Goal: Task Accomplishment & Management: Use online tool/utility

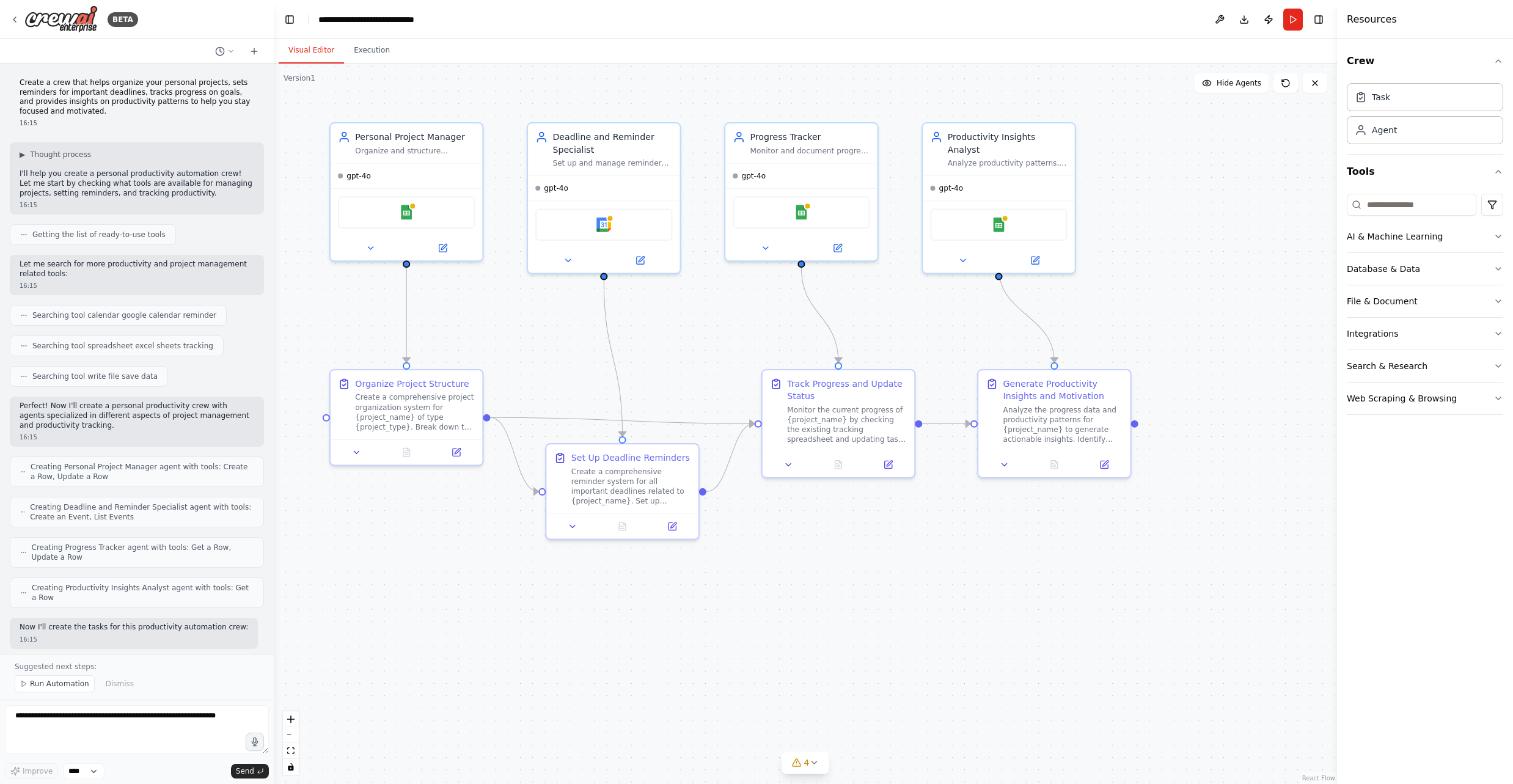
scroll to position [586, 0]
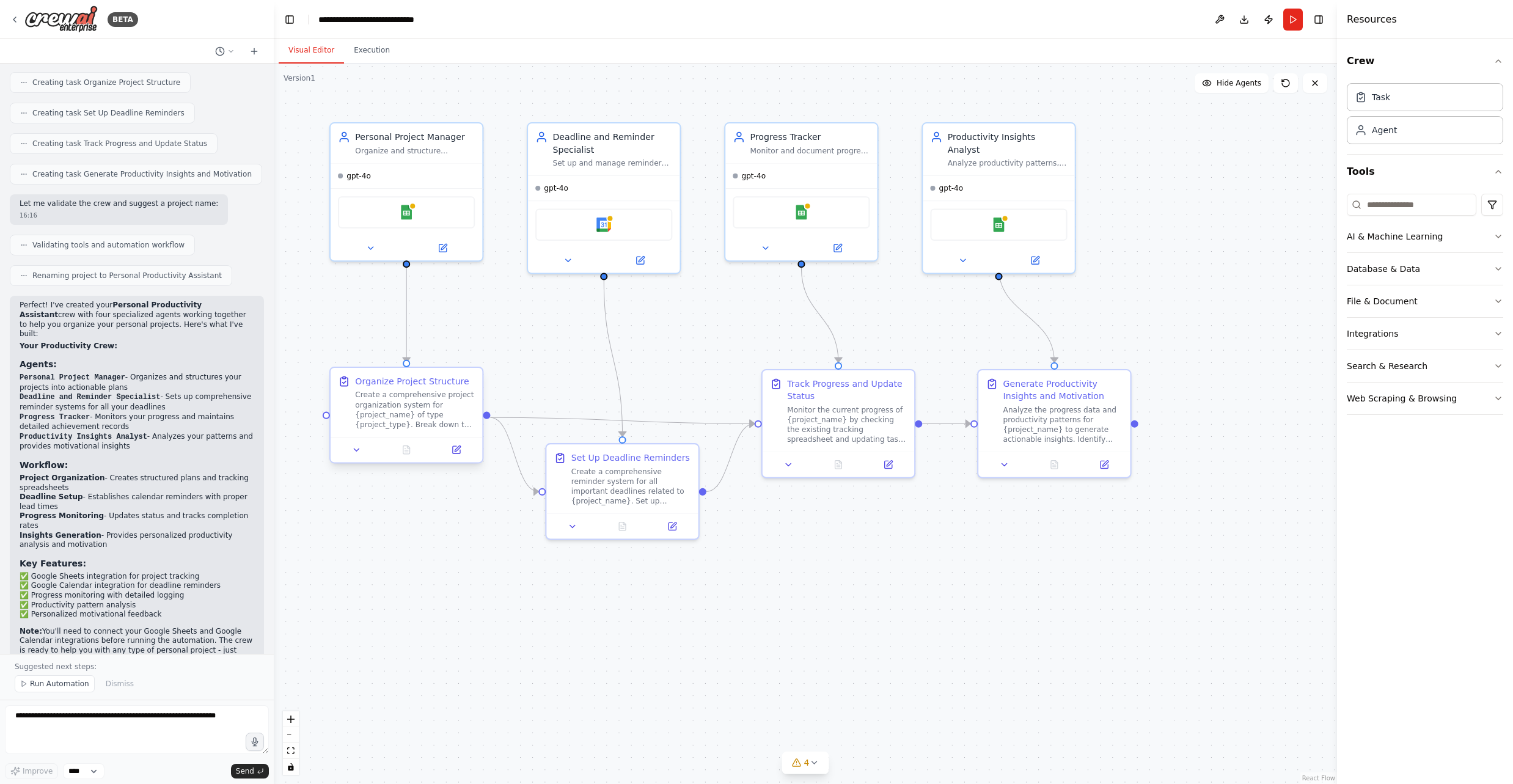
click at [443, 408] on div "Create a comprehensive project organization system for {project_name} of type {…" at bounding box center [415, 409] width 120 height 40
click at [411, 180] on div "gpt-4o" at bounding box center [406, 173] width 151 height 25
click at [366, 175] on span "gpt-4o" at bounding box center [358, 173] width 25 height 10
click at [373, 241] on icon at bounding box center [370, 245] width 10 height 10
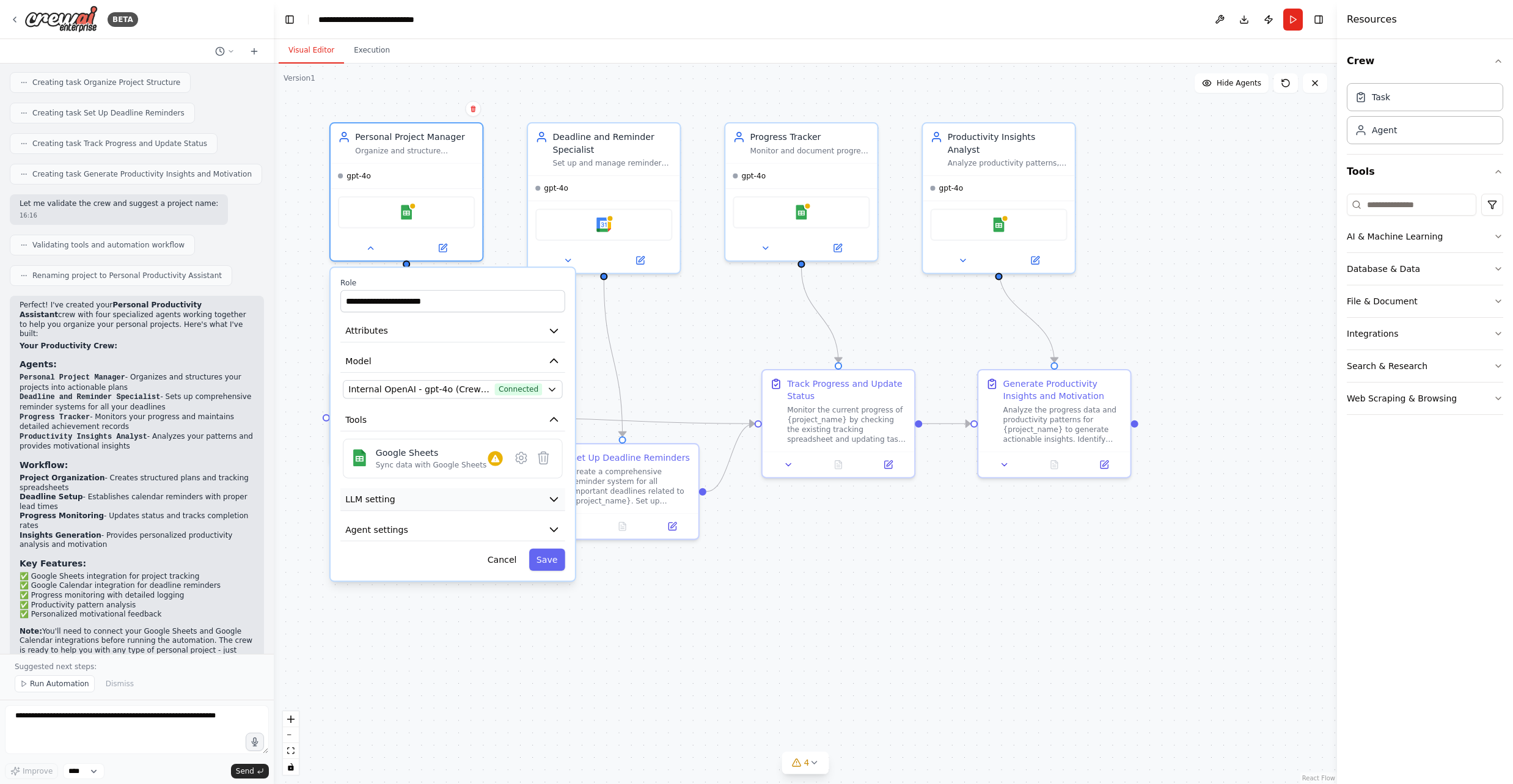
click at [528, 501] on button "LLM setting" at bounding box center [453, 499] width 225 height 22
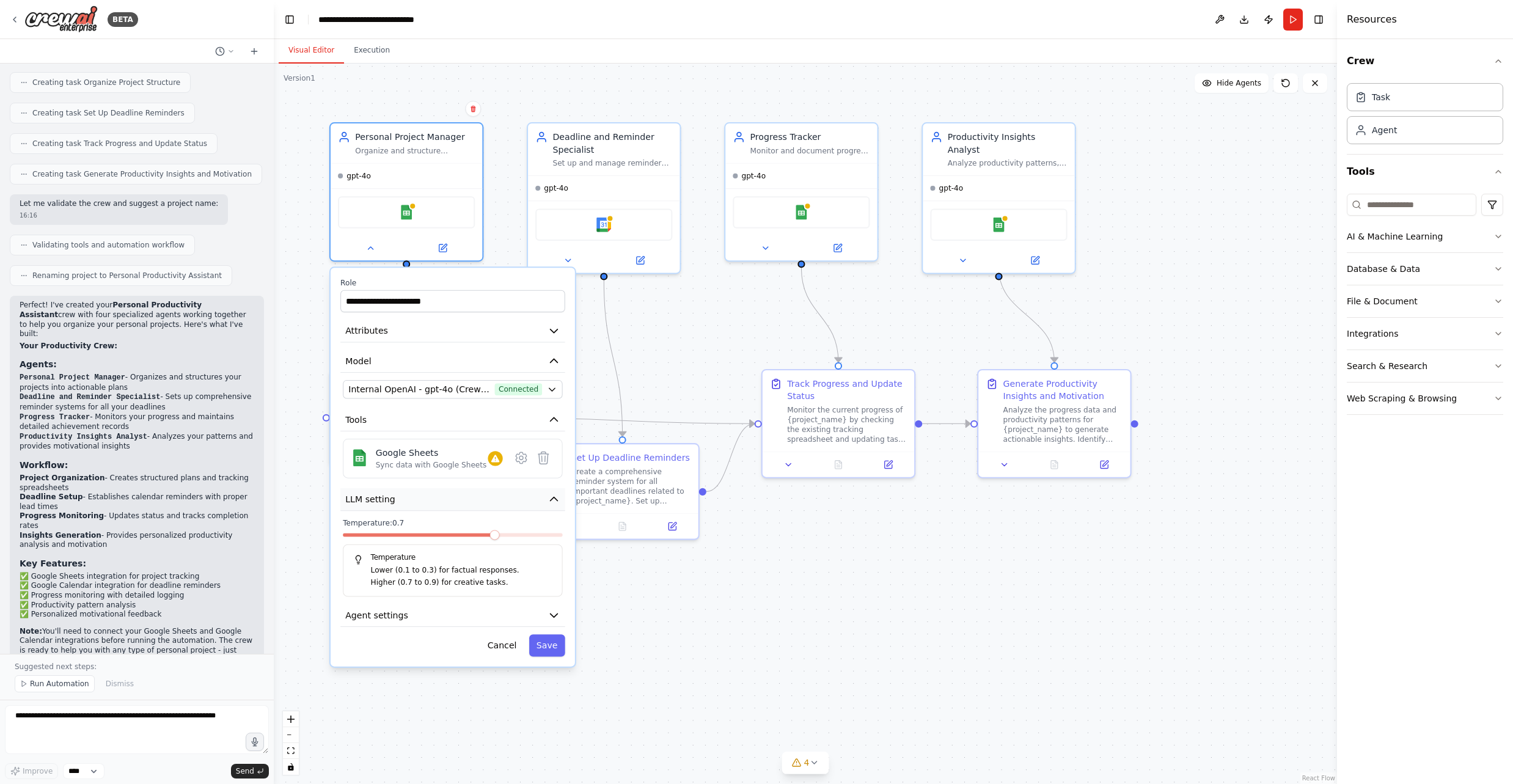
click at [527, 501] on button "LLM setting" at bounding box center [453, 499] width 225 height 22
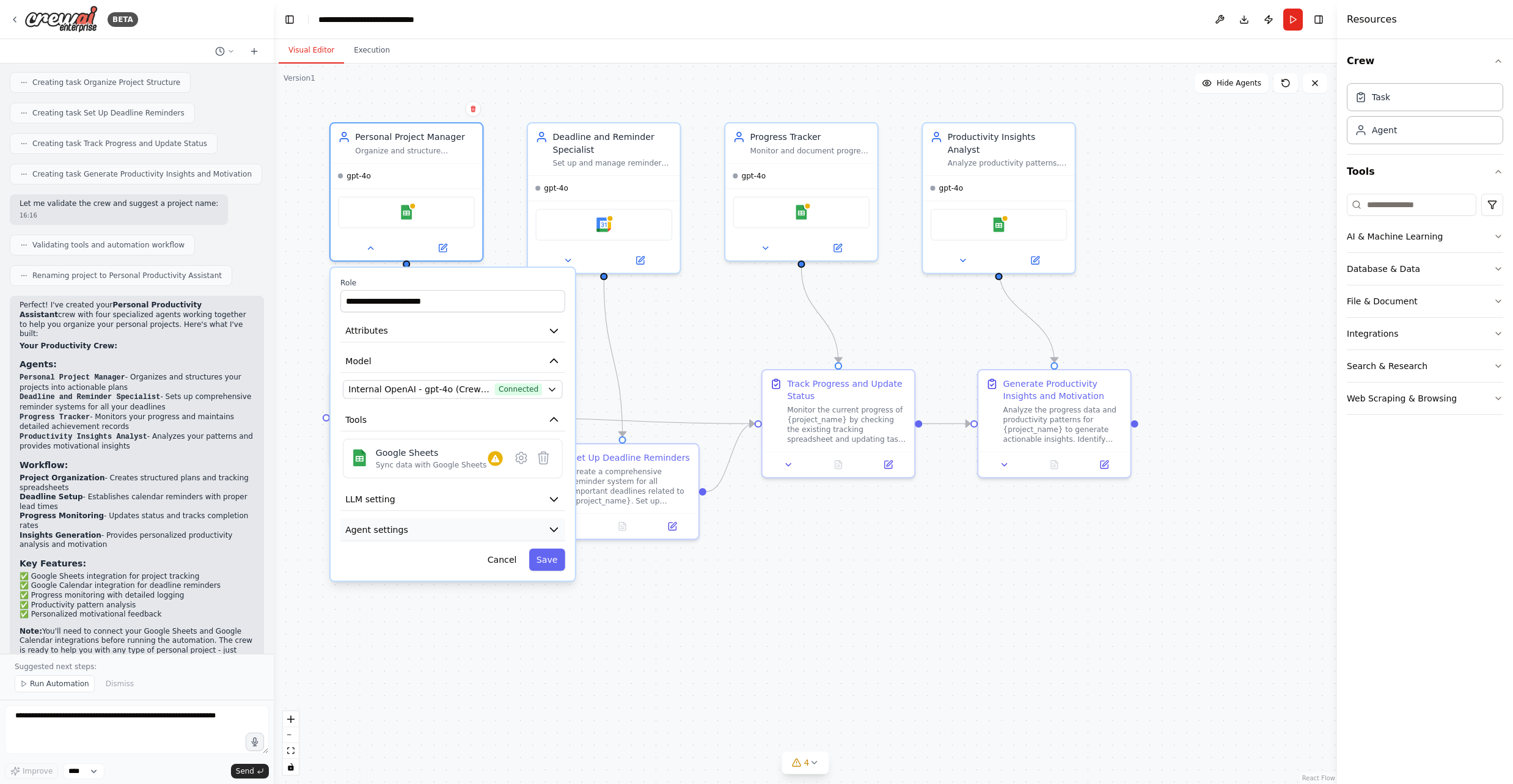
click at [543, 530] on button "Agent settings" at bounding box center [453, 529] width 225 height 22
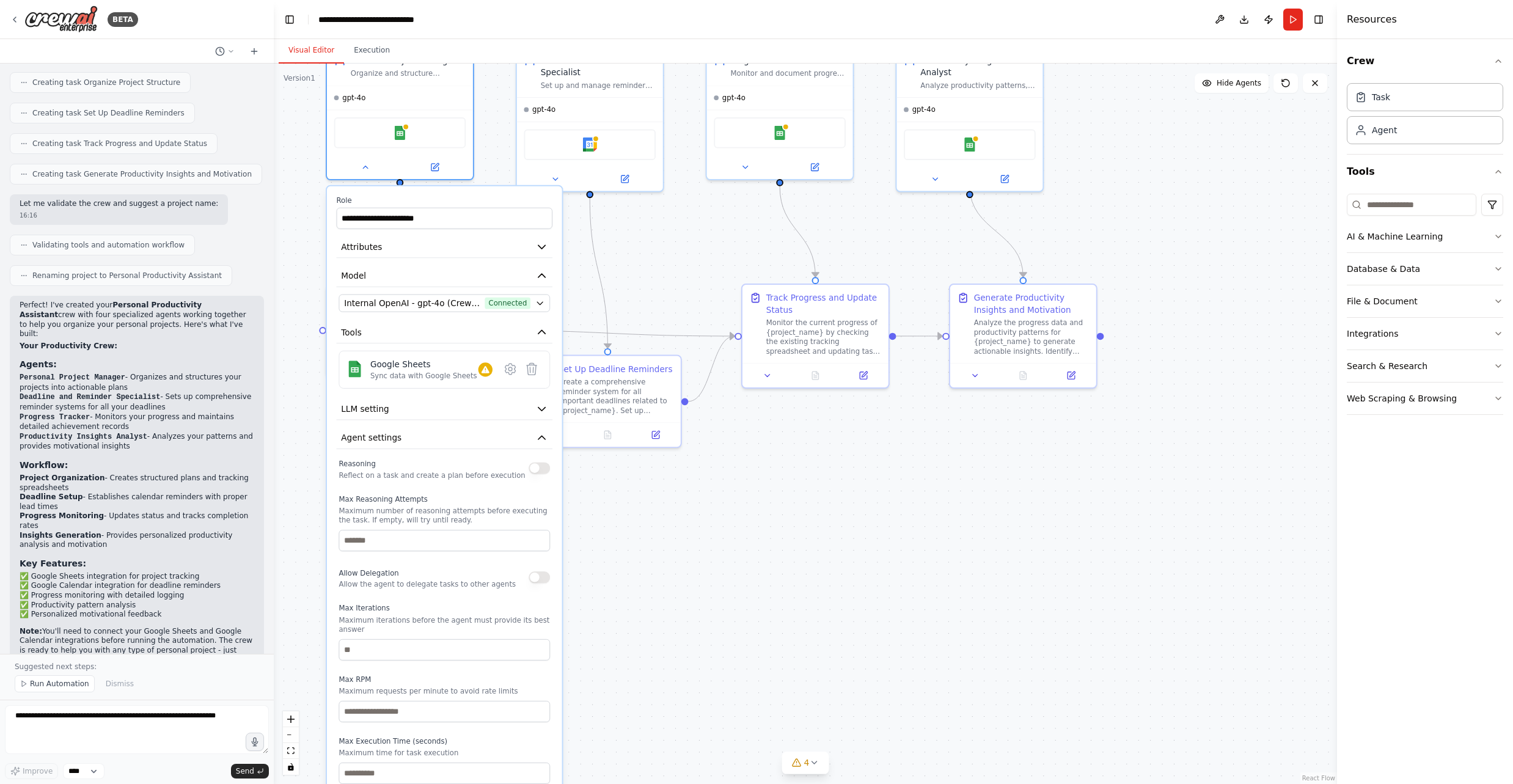
drag, startPoint x: 701, startPoint y: 590, endPoint x: 665, endPoint y: 493, distance: 103.5
click at [679, 497] on div ".deletable-edge-delete-btn { width: 20px; height: 20px; border: 0px solid #ffff…" at bounding box center [805, 423] width 1063 height 720
click at [370, 166] on icon at bounding box center [369, 168] width 9 height 9
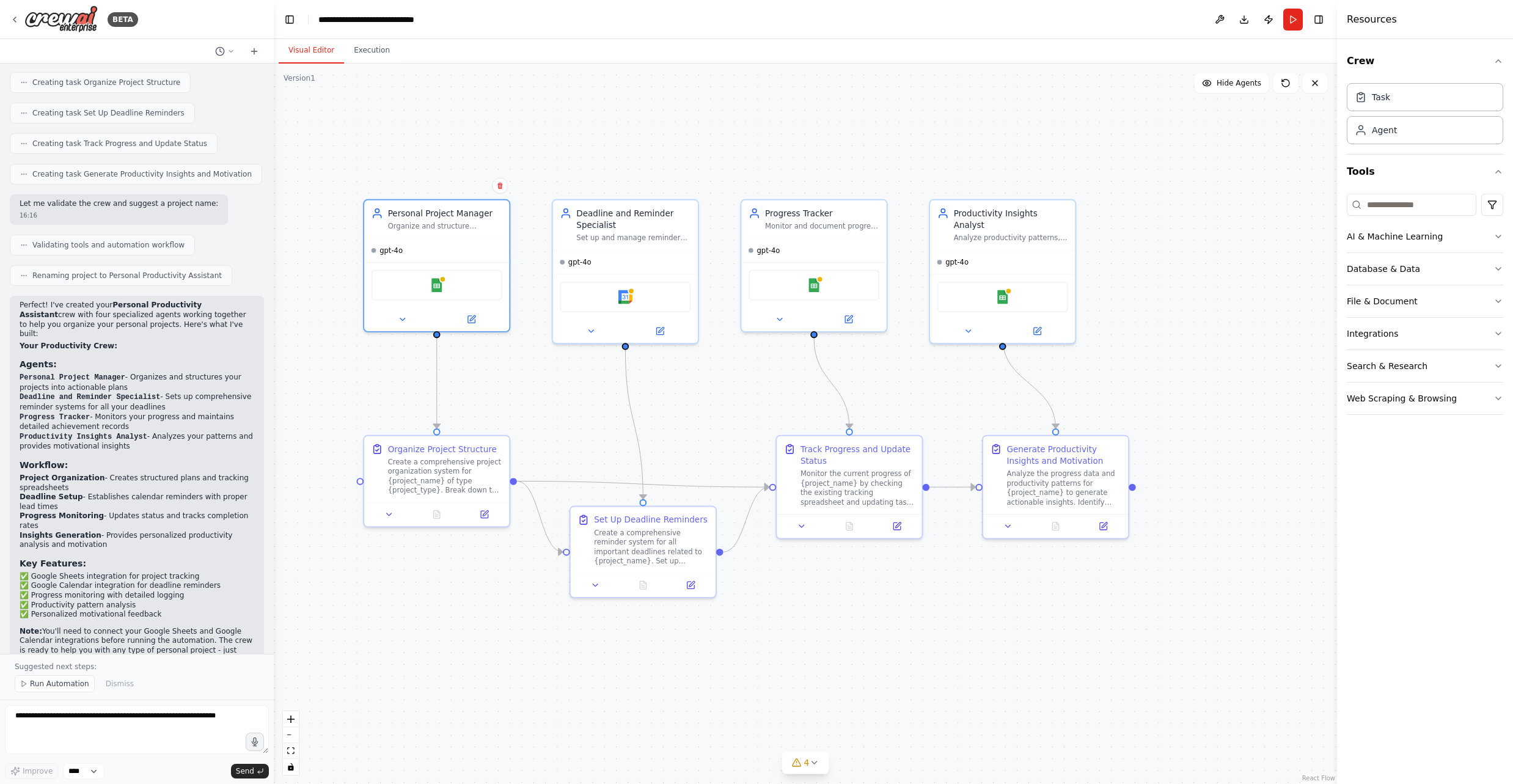
drag, startPoint x: 502, startPoint y: 231, endPoint x: 535, endPoint y: 379, distance: 151.6
click at [535, 379] on div ".deletable-edge-delete-btn { width: 20px; height: 20px; border: 0px solid #ffff…" at bounding box center [805, 423] width 1063 height 720
click at [616, 229] on div "Deadline and Reminder Specialist Set up and manage reminders for important dead…" at bounding box center [634, 223] width 114 height 35
click at [591, 326] on icon at bounding box center [591, 328] width 9 height 9
click at [588, 331] on icon at bounding box center [591, 328] width 9 height 9
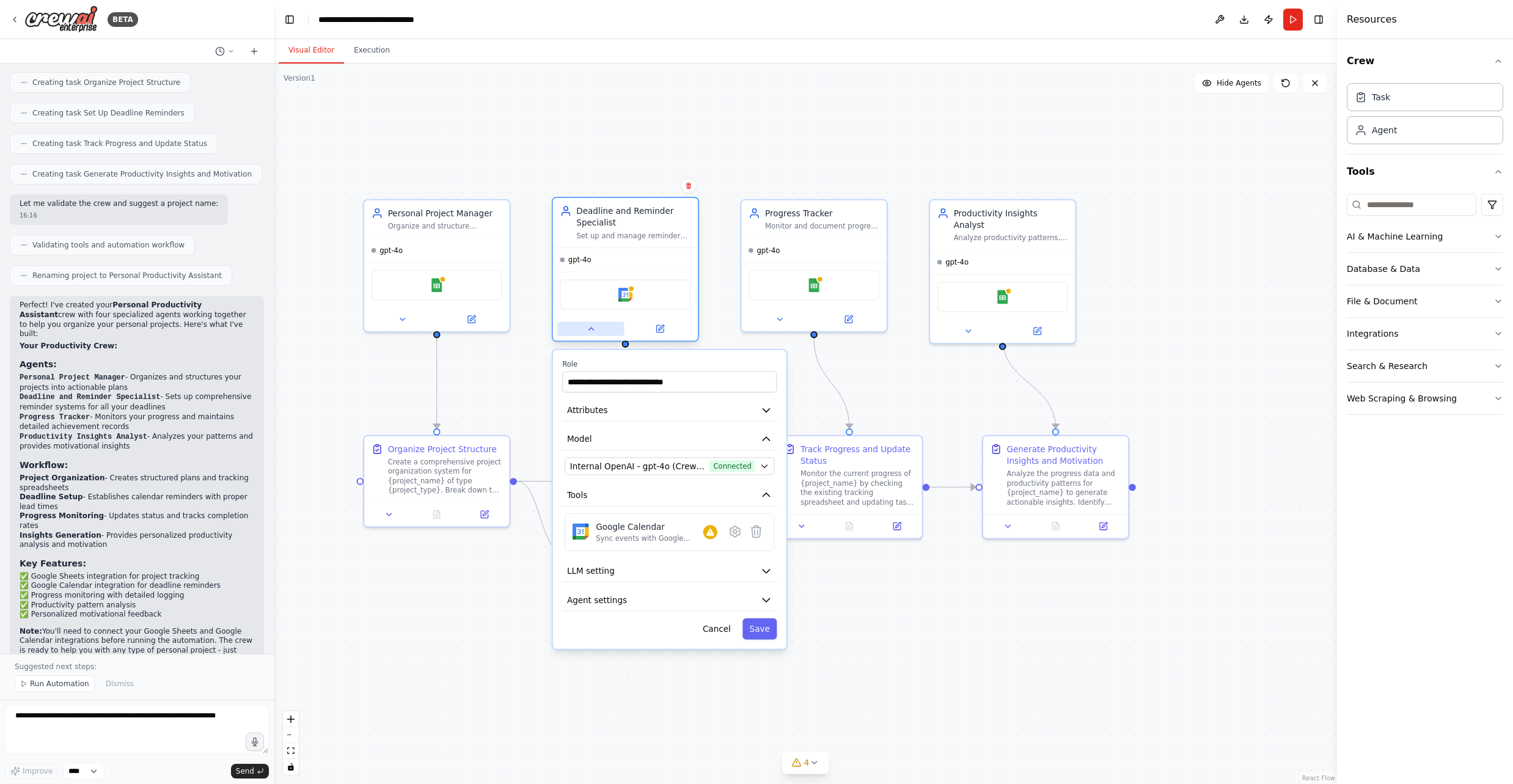
click at [589, 331] on icon at bounding box center [591, 328] width 9 height 9
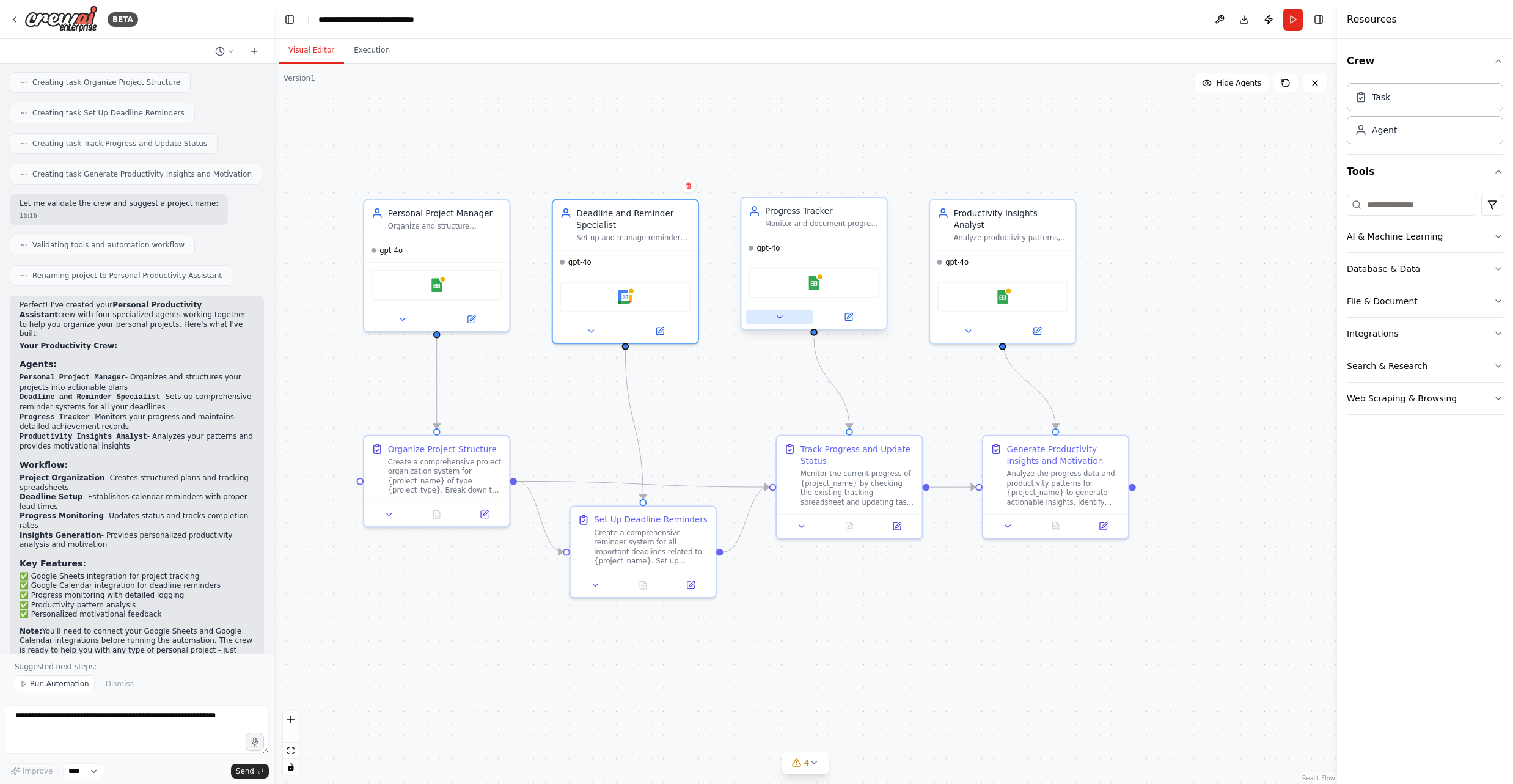
click at [765, 322] on button at bounding box center [779, 316] width 67 height 14
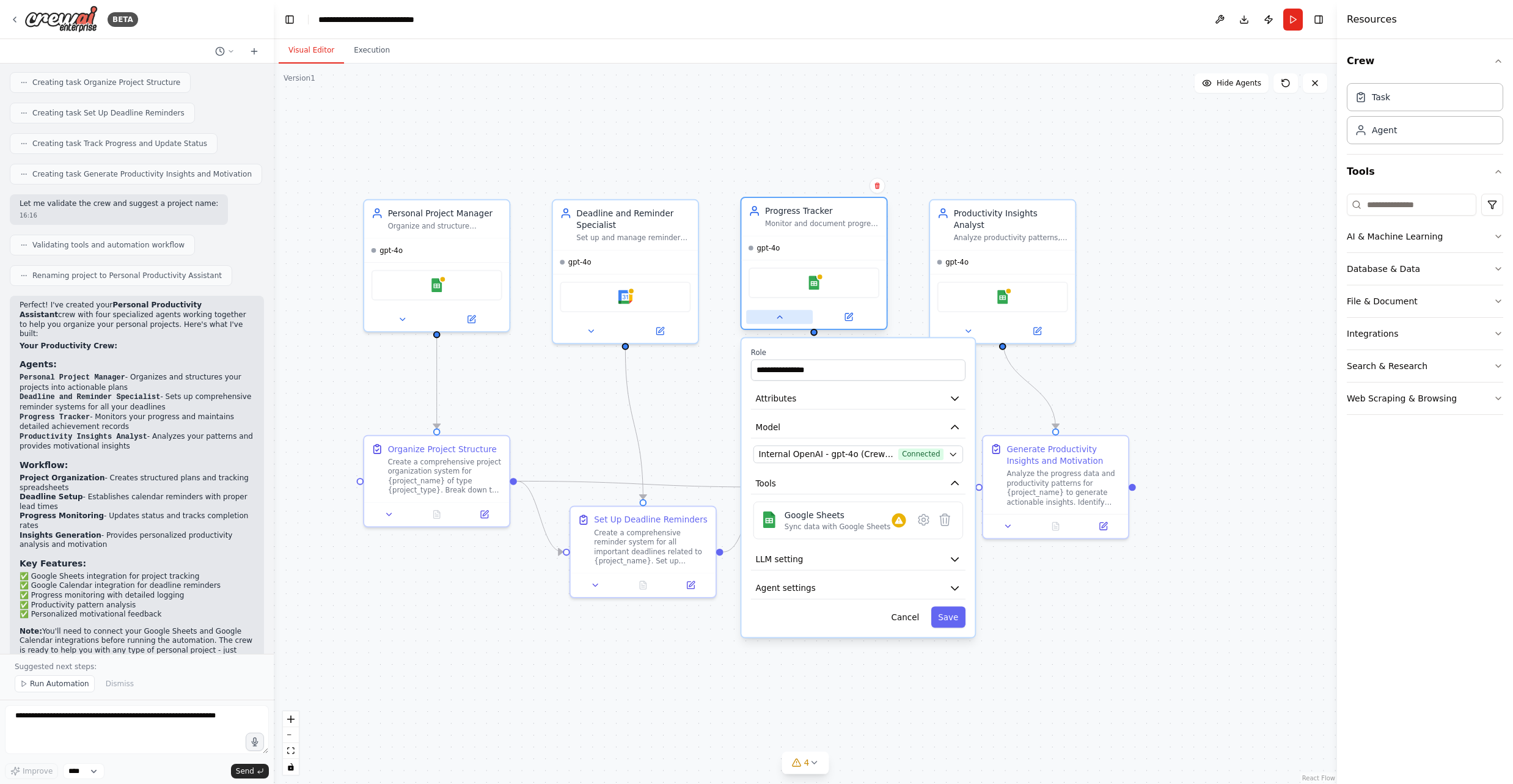
click at [765, 322] on button at bounding box center [779, 316] width 67 height 14
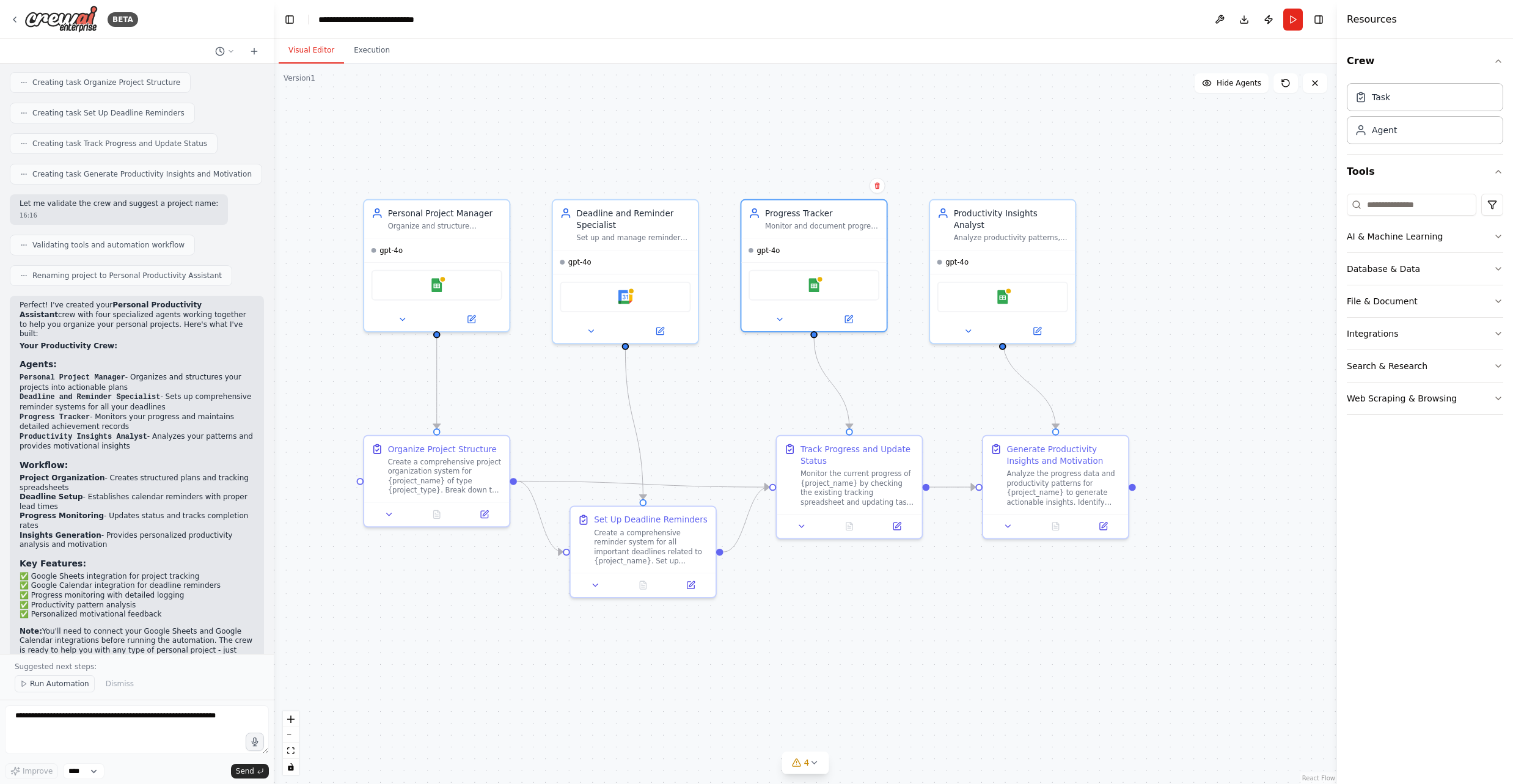
click at [79, 687] on span "Run Automation" at bounding box center [59, 683] width 59 height 10
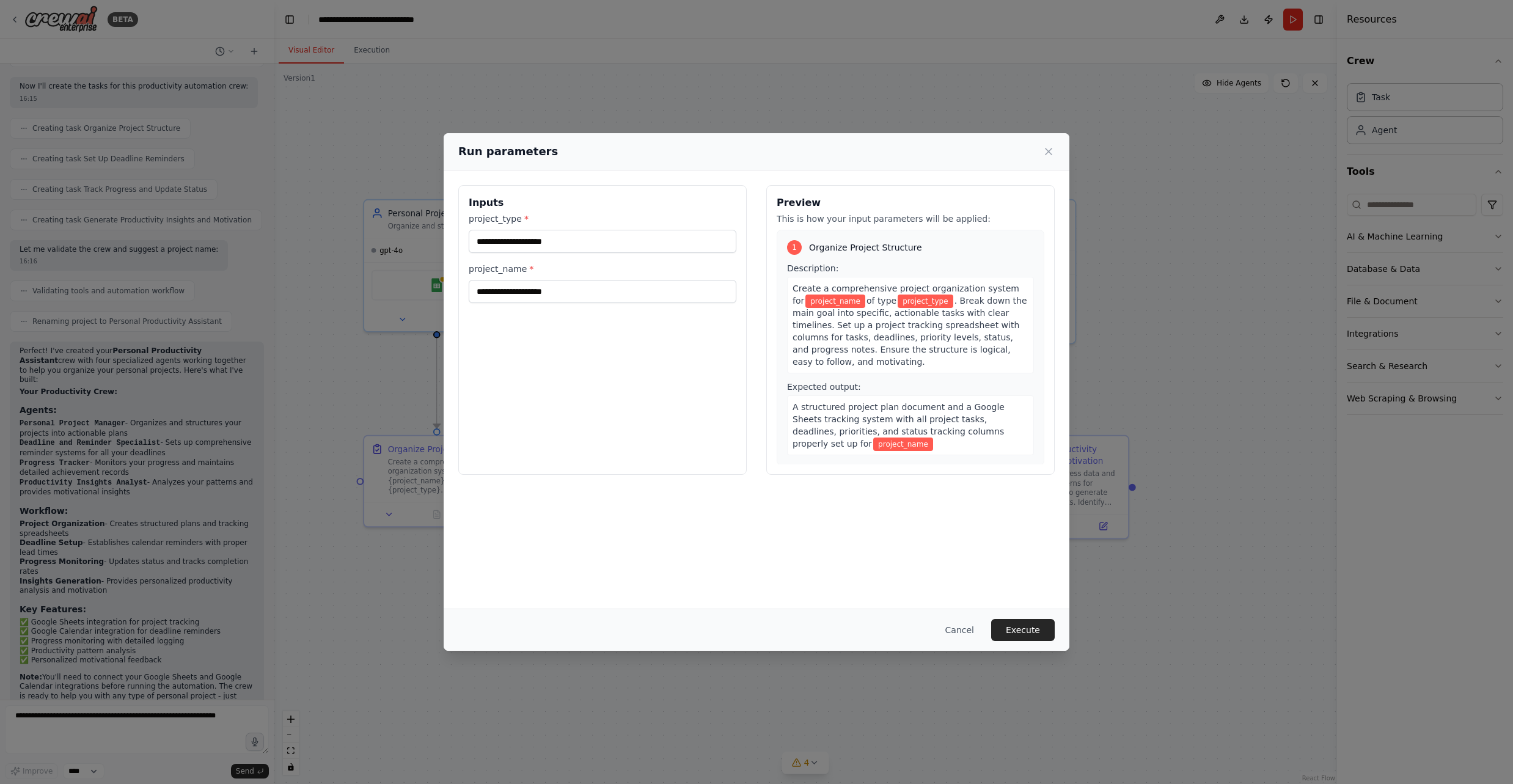
scroll to position [0, 0]
drag, startPoint x: 496, startPoint y: 253, endPoint x: 499, endPoint y: 244, distance: 9.5
click at [496, 253] on div "project_type * project_name *" at bounding box center [602, 258] width 268 height 91
click at [499, 243] on input "project_type *" at bounding box center [602, 241] width 268 height 23
type input "**********"
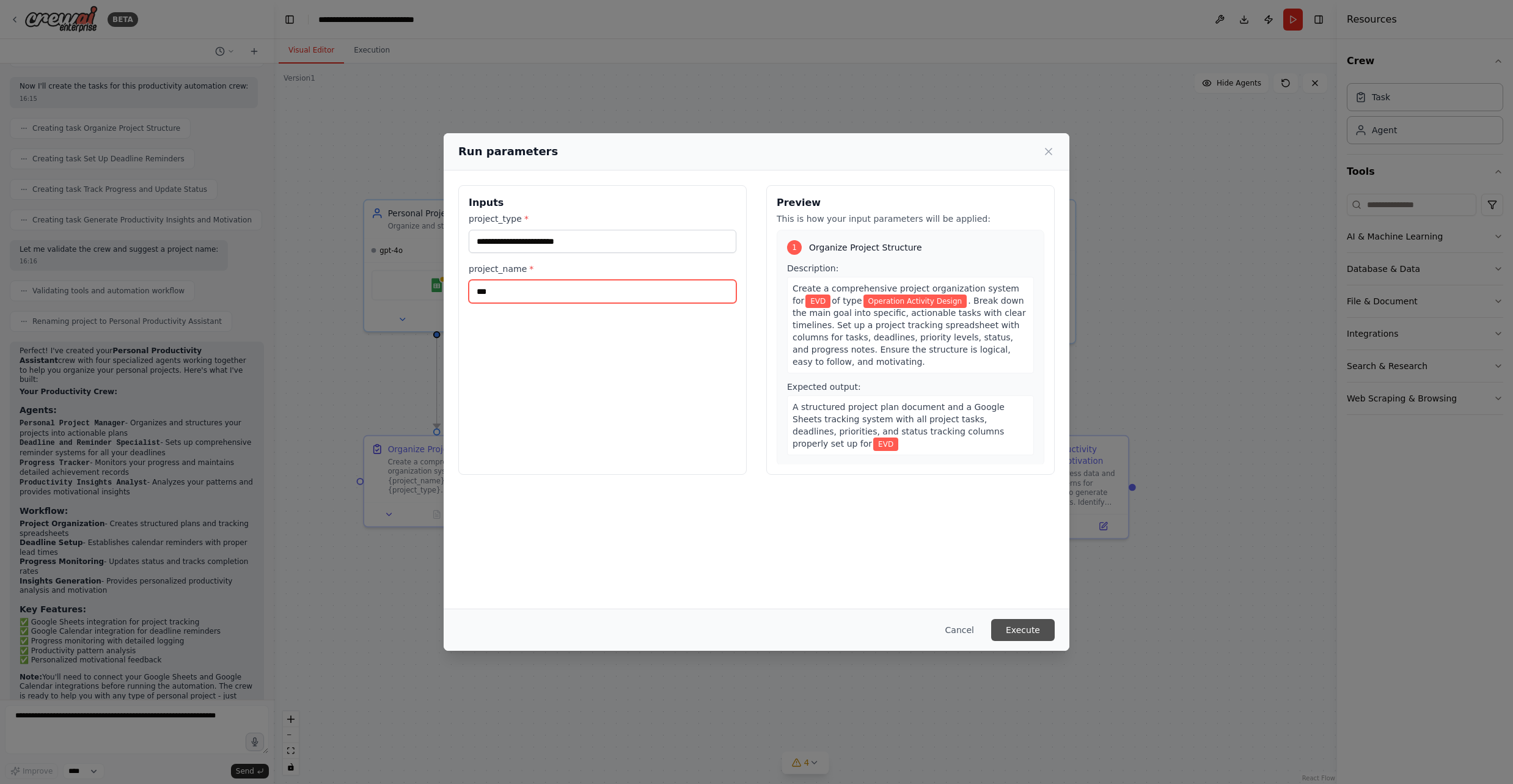
type input "***"
click at [1008, 624] on button "Execute" at bounding box center [1023, 630] width 64 height 22
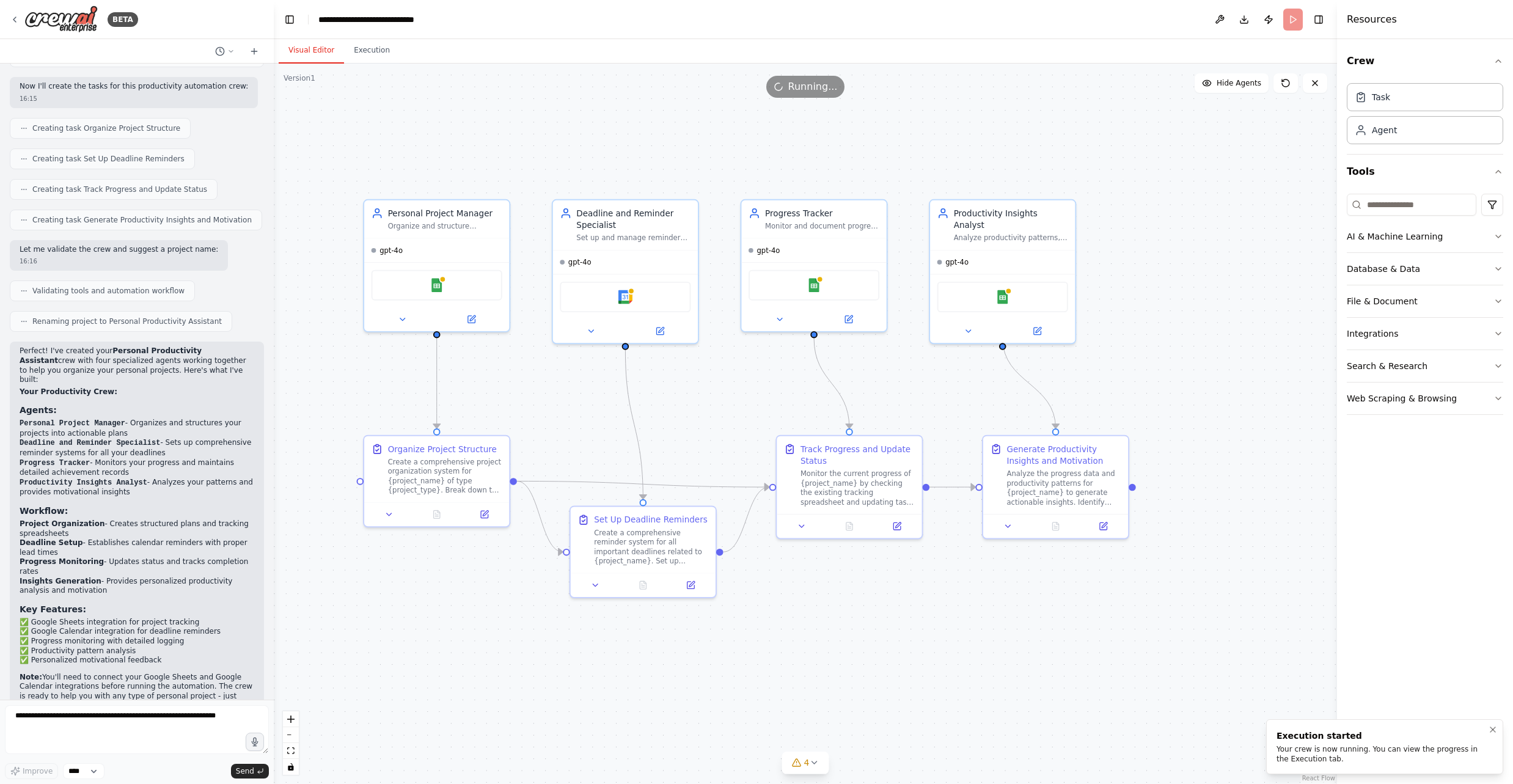
click at [1319, 743] on div "Execution started Your crew is now running. You can view the progress in the Ex…" at bounding box center [1382, 747] width 211 height 34
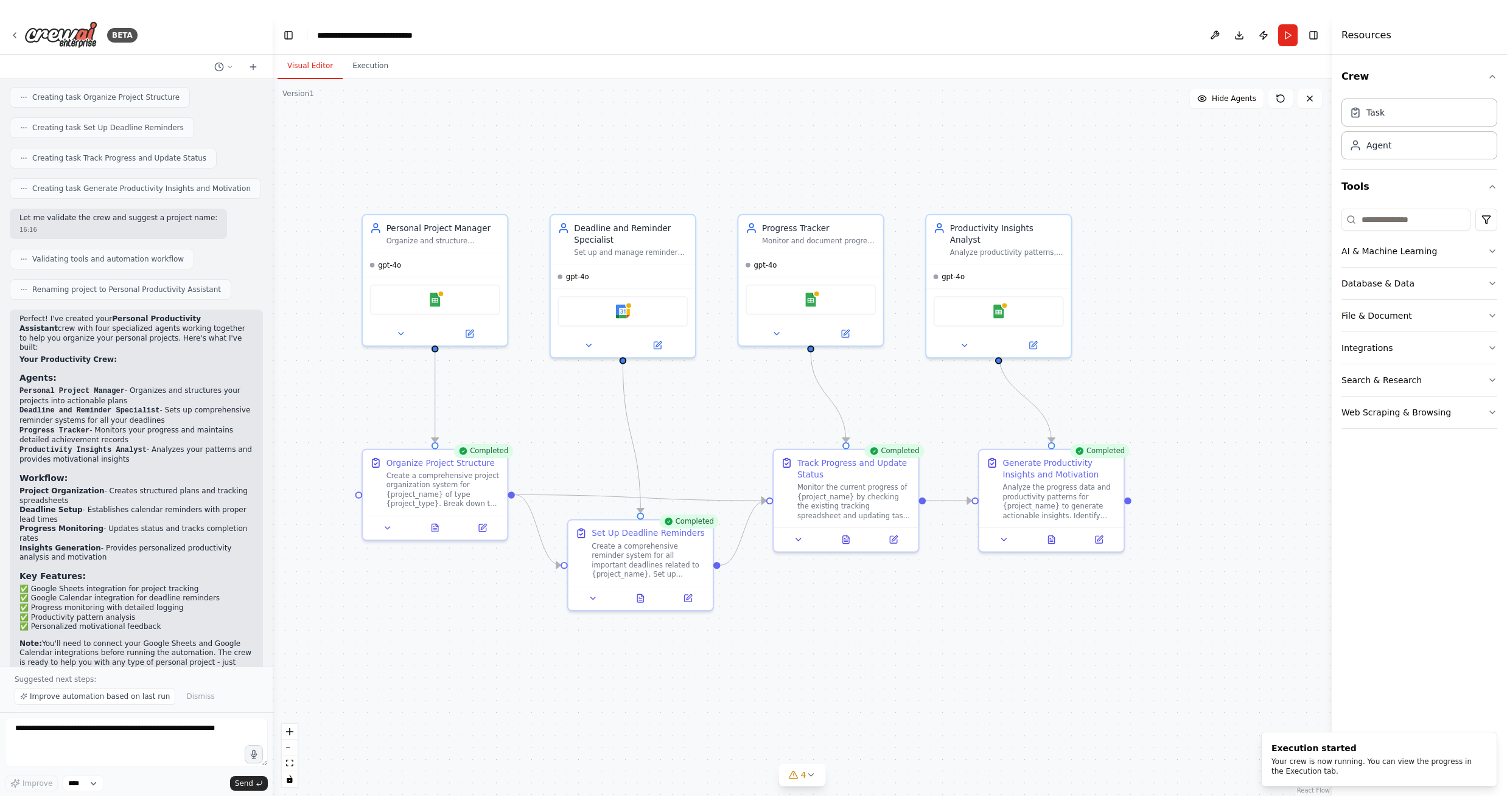
scroll to position [584, 0]
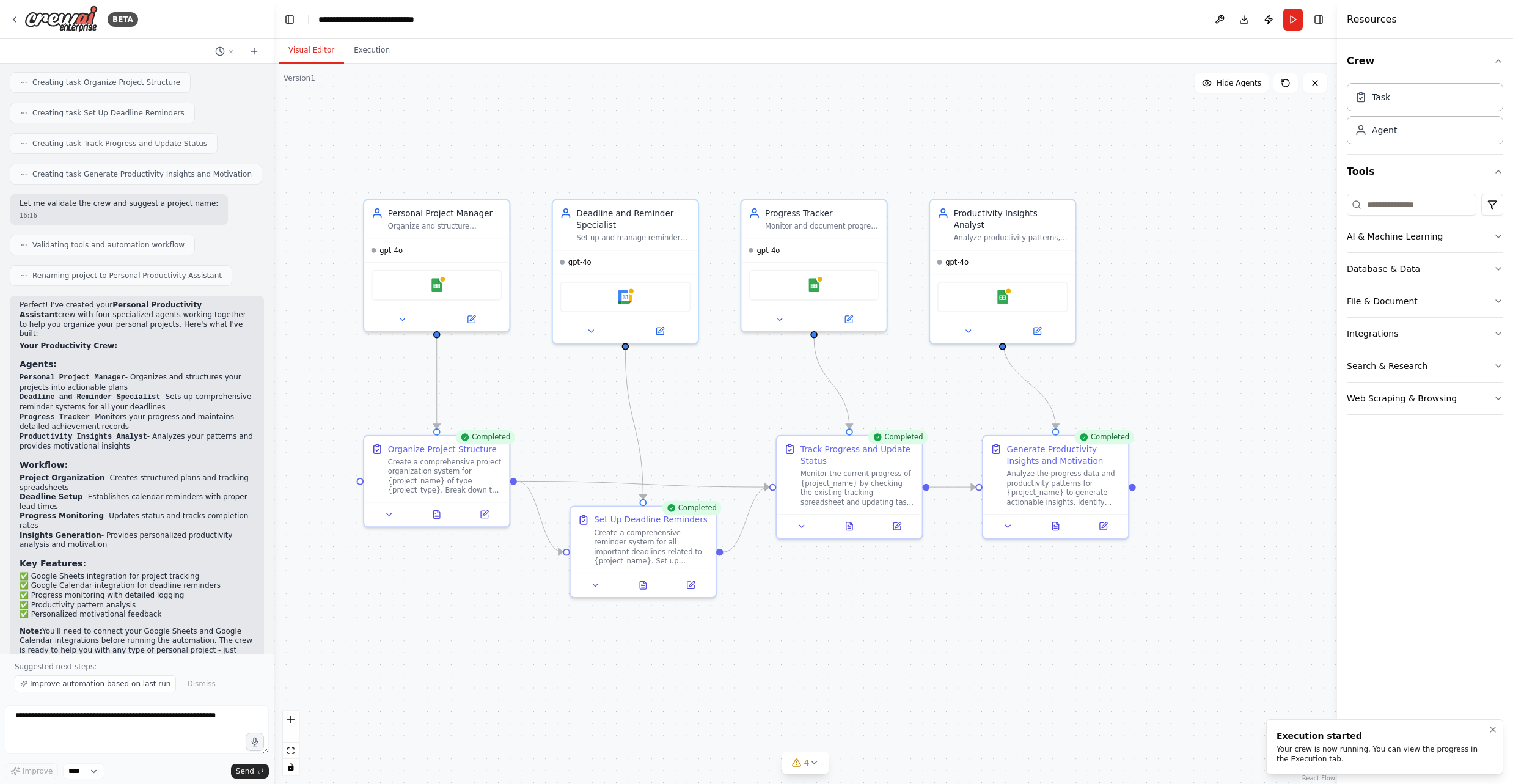
click at [1298, 744] on div "Your crew is now running. You can view the progress in the Execution tab." at bounding box center [1382, 754] width 211 height 19
drag, startPoint x: 1308, startPoint y: 750, endPoint x: 1301, endPoint y: 750, distance: 7.0
click at [1308, 750] on div "Your crew is now running. You can view the progress in the Execution tab." at bounding box center [1382, 754] width 211 height 19
click at [818, 765] on icon at bounding box center [813, 762] width 10 height 10
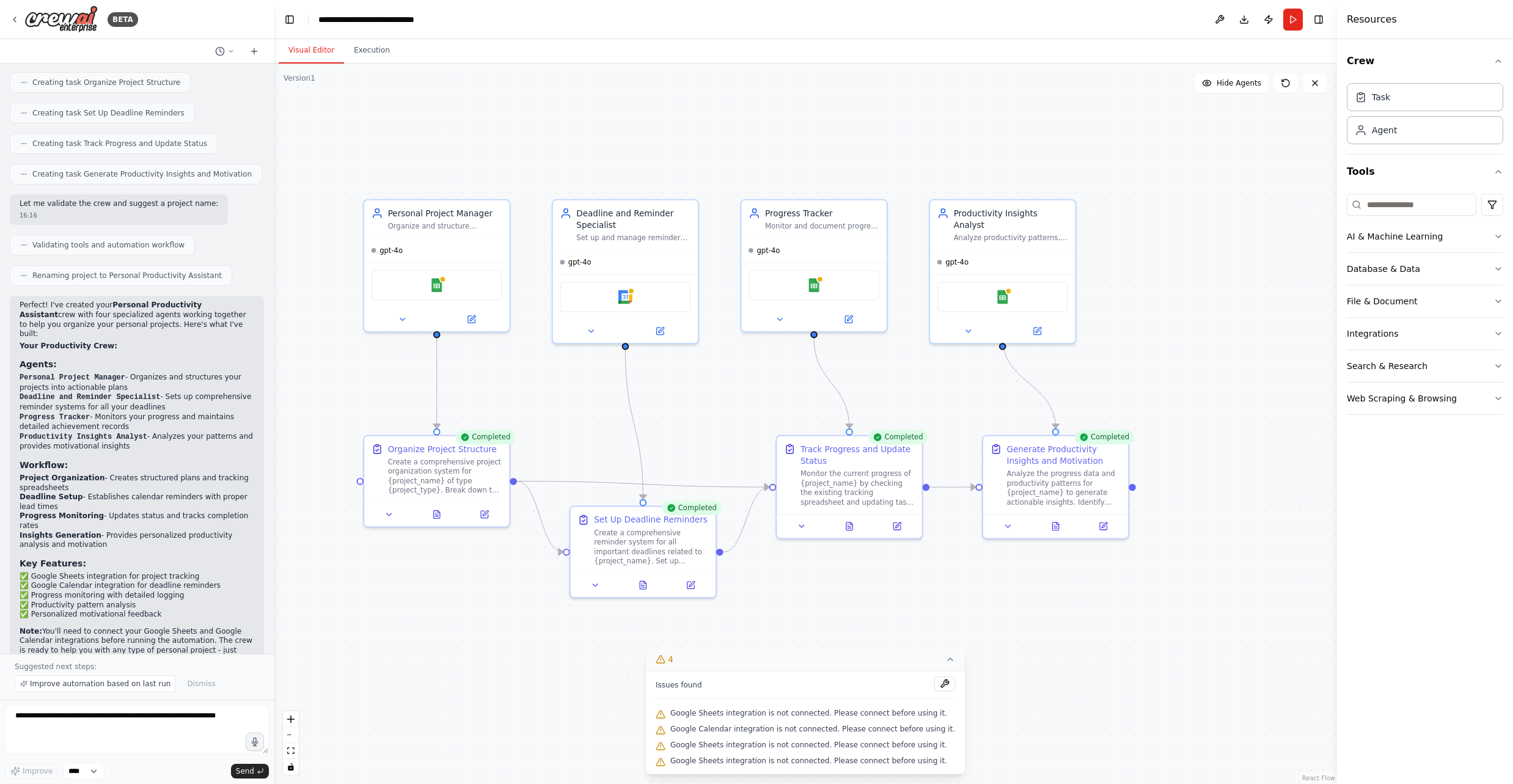
click at [847, 720] on div "Google Sheets integration is not connected. Please connect before using it." at bounding box center [804, 713] width 299 height 16
click at [850, 714] on span "Google Sheets integration is not connected. Please connect before using it." at bounding box center [808, 713] width 277 height 10
click at [1158, 708] on div ".deletable-edge-delete-btn { width: 20px; height: 20px; border: 0px solid #ffff…" at bounding box center [805, 423] width 1063 height 720
click at [625, 293] on img at bounding box center [625, 295] width 14 height 14
click at [595, 325] on icon at bounding box center [591, 328] width 9 height 9
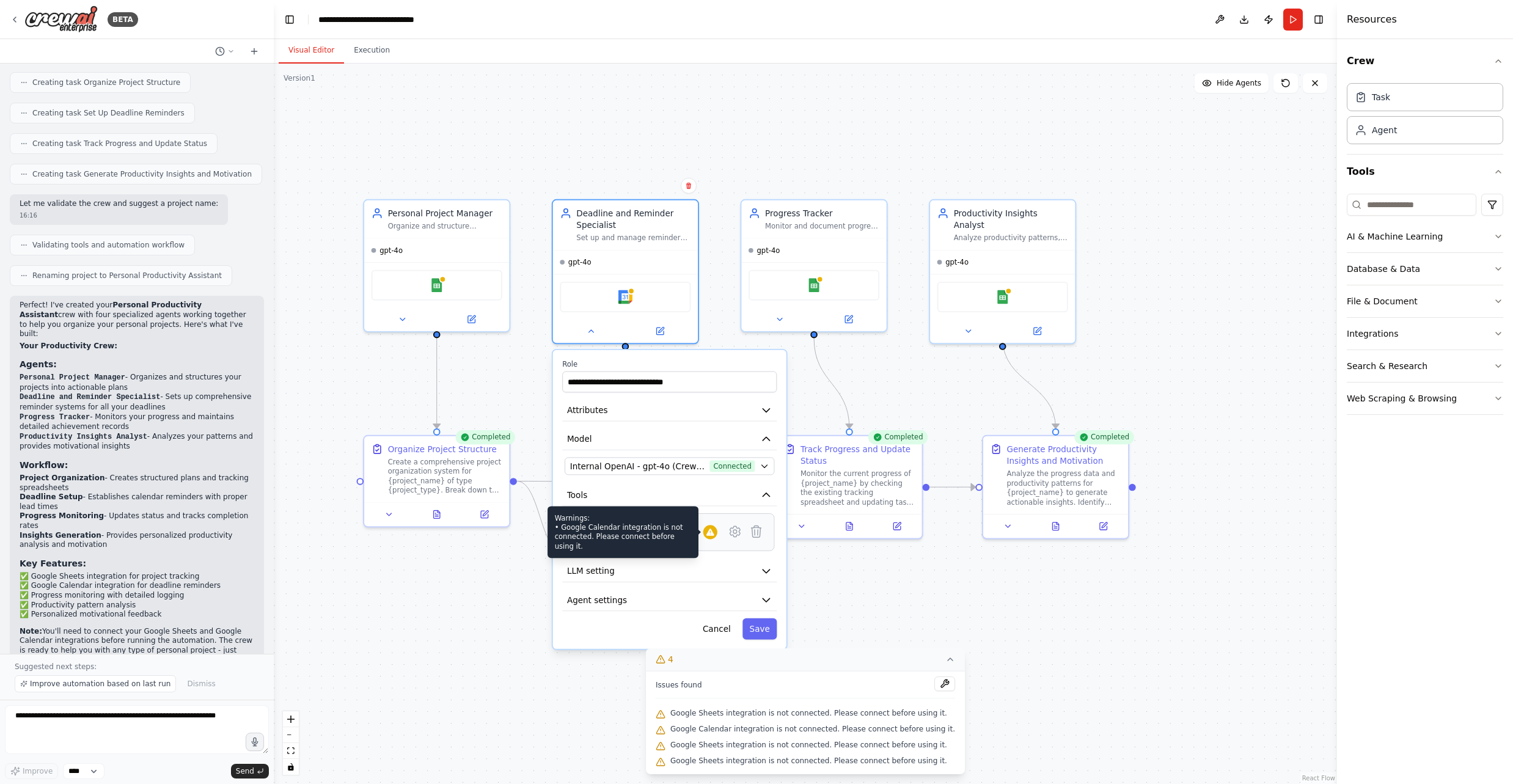
click at [709, 537] on div at bounding box center [710, 531] width 14 height 14
click at [733, 536] on icon at bounding box center [736, 531] width 10 height 10
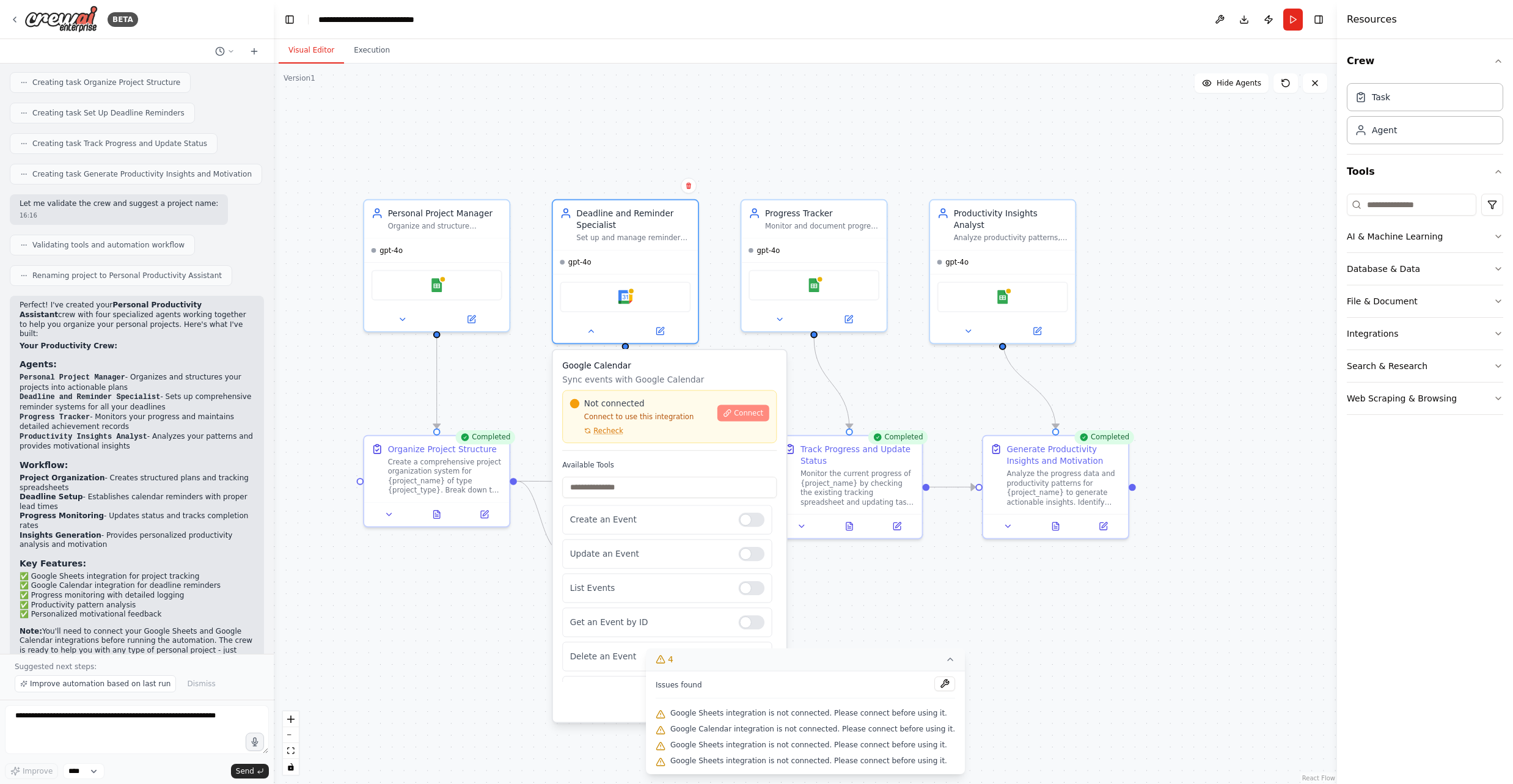
click at [745, 414] on span "Connect" at bounding box center [748, 412] width 29 height 9
click at [732, 411] on icon at bounding box center [727, 412] width 8 height 8
click at [1008, 288] on img at bounding box center [1002, 295] width 14 height 14
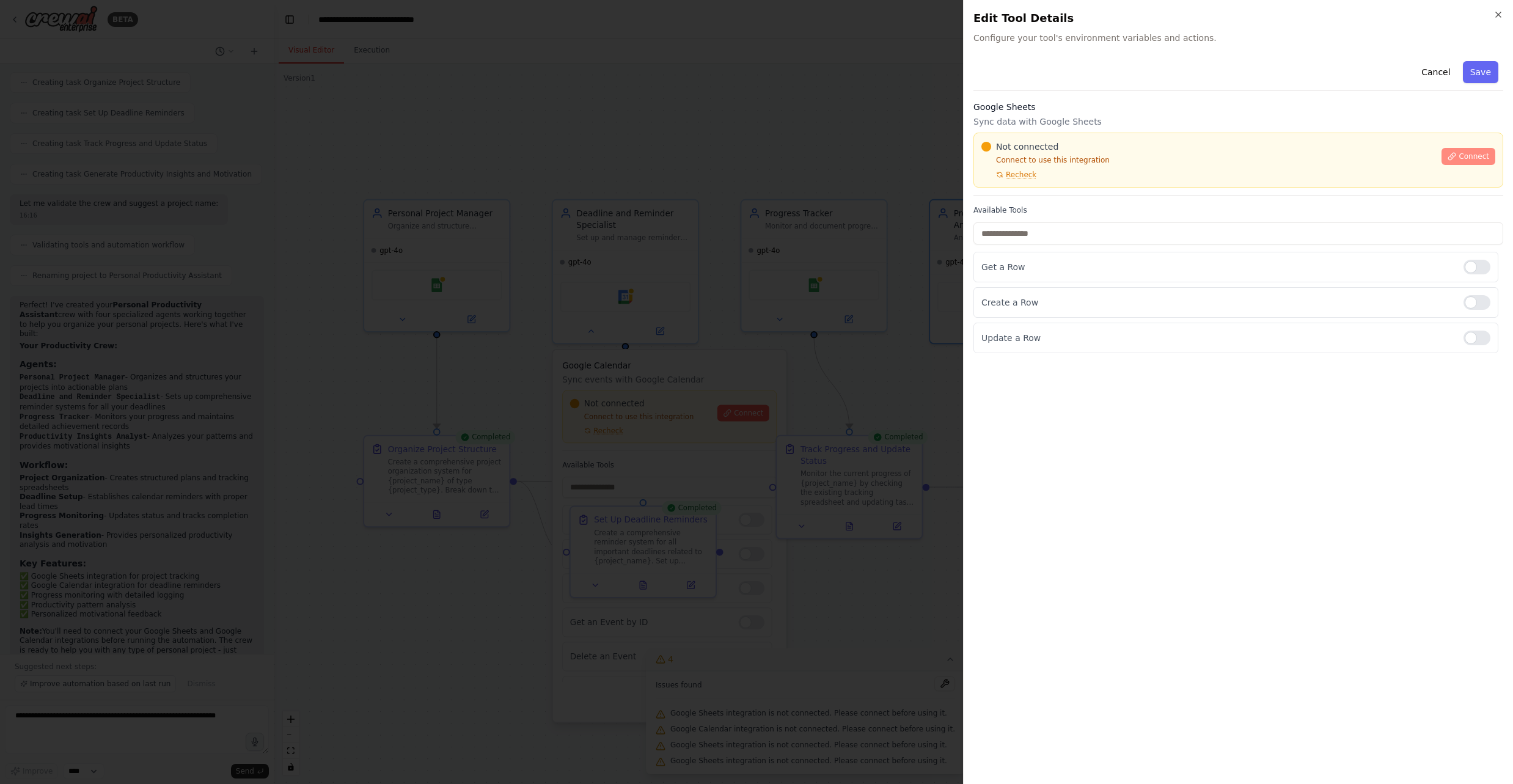
click at [1474, 161] on button "Connect" at bounding box center [1468, 156] width 54 height 17
click at [867, 289] on div at bounding box center [756, 392] width 1513 height 784
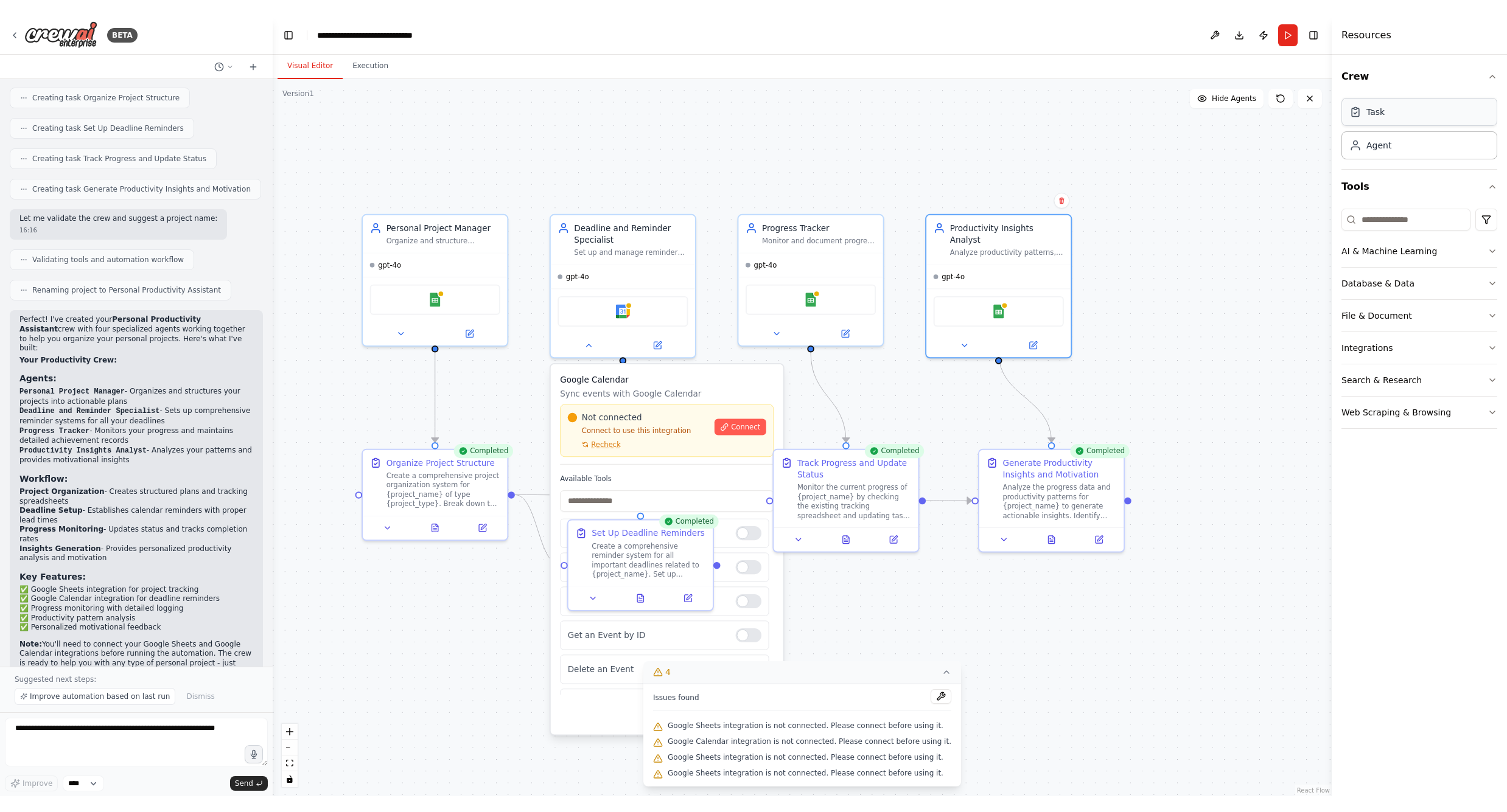
scroll to position [552, 0]
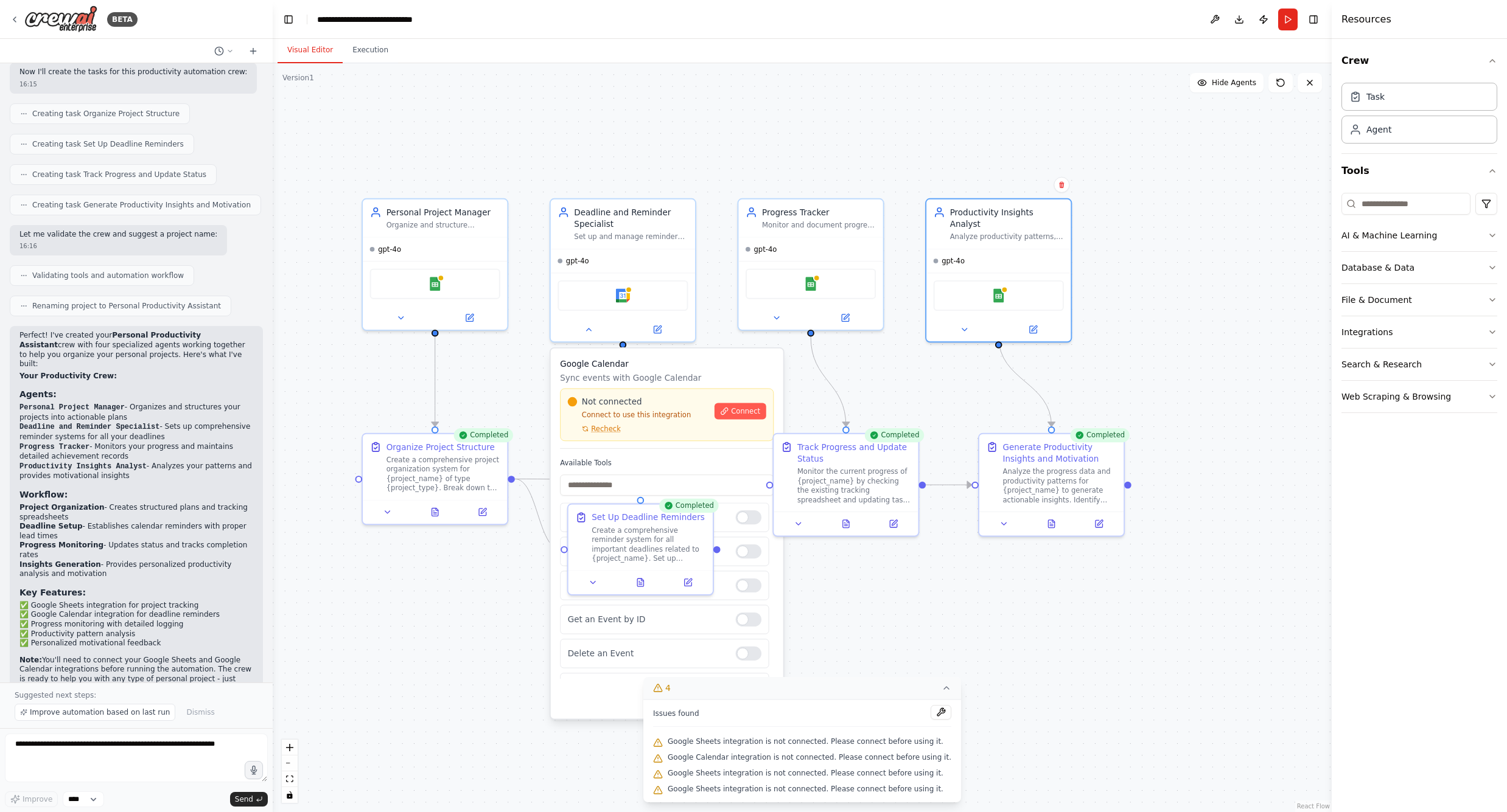
click at [1228, 351] on div ".deletable-edge-delete-btn { width: 20px; height: 20px; border: 0px solid #ffff…" at bounding box center [802, 437] width 1059 height 749
click at [645, 215] on div "Deadline and Reminder Specialist" at bounding box center [631, 216] width 114 height 24
click at [429, 133] on div ".deletable-edge-delete-btn { width: 20px; height: 20px; border: 0px solid #ffff…" at bounding box center [802, 437] width 1059 height 749
click at [15, 19] on icon at bounding box center [14, 19] width 10 height 10
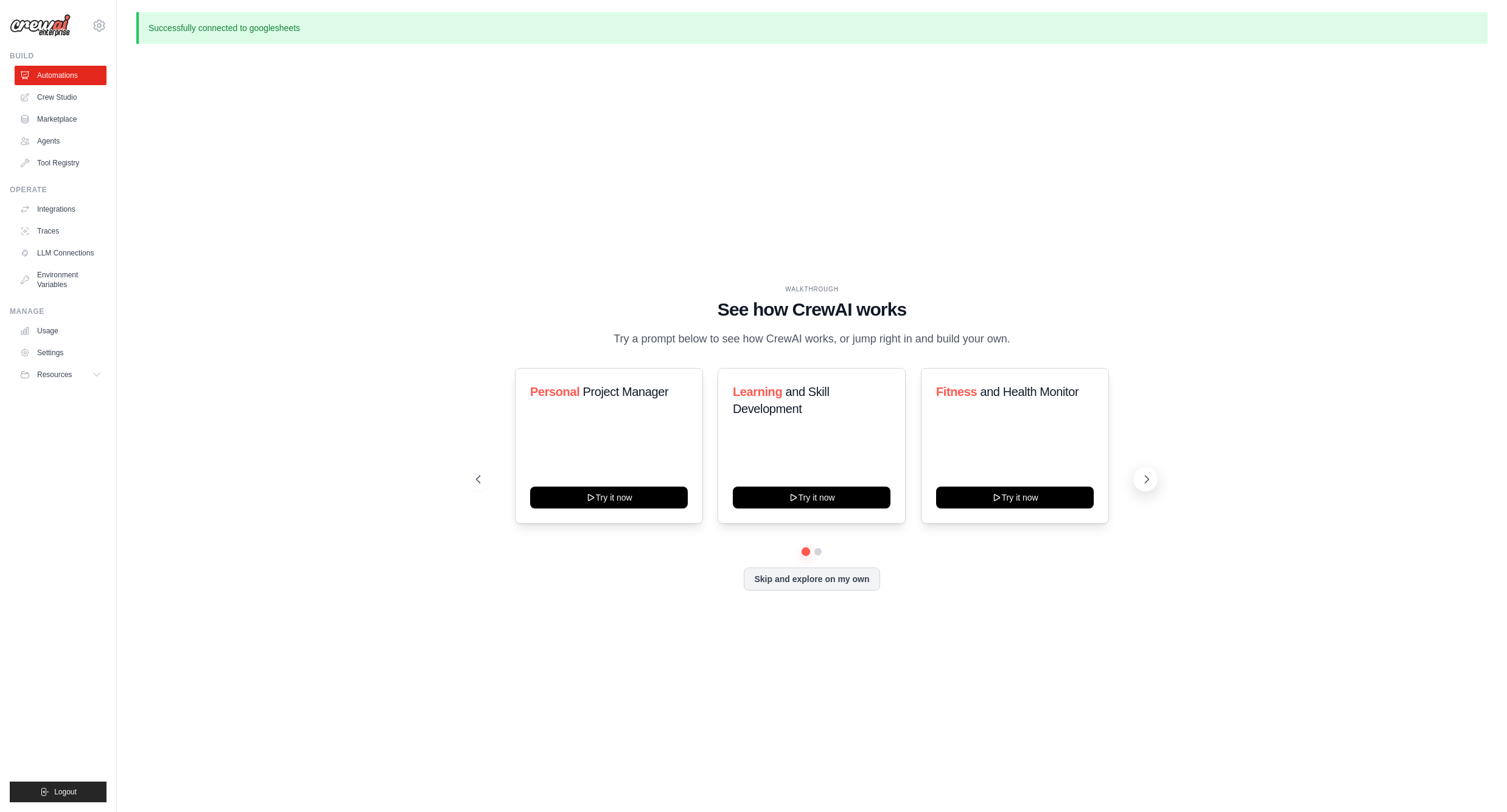
click at [1151, 487] on button at bounding box center [1145, 479] width 25 height 25
click at [608, 491] on button "Try it now" at bounding box center [609, 496] width 158 height 22
